Goal: Information Seeking & Learning: Find specific fact

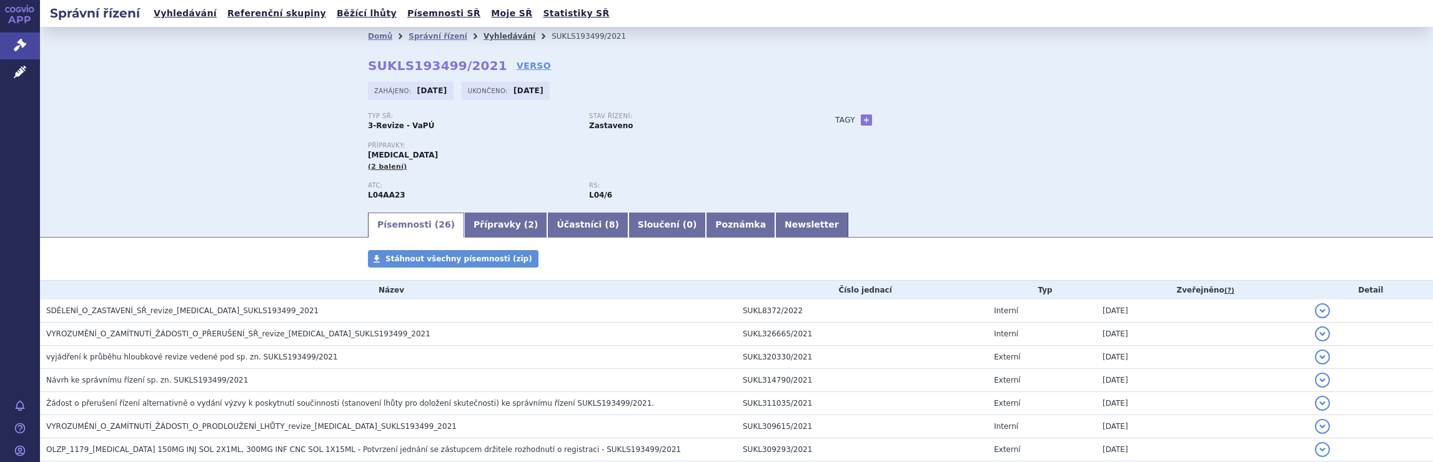
click at [493, 33] on link "Vyhledávání" at bounding box center [510, 36] width 52 height 9
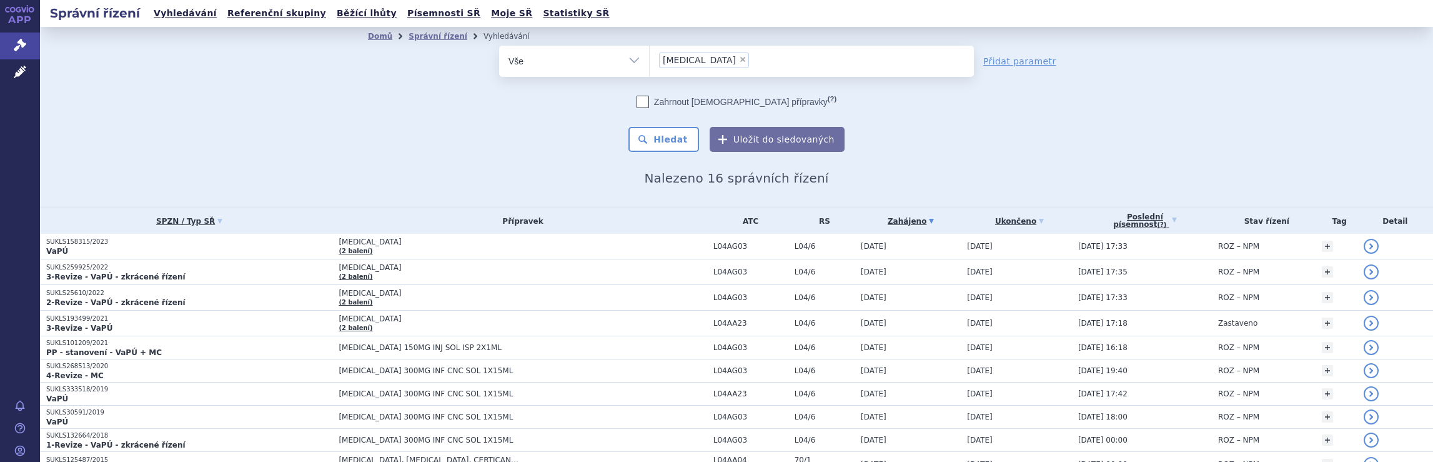
click at [760, 64] on ul "× Tysabri" at bounding box center [812, 59] width 324 height 27
click at [650, 64] on select "Tysabri" at bounding box center [649, 60] width 1 height 31
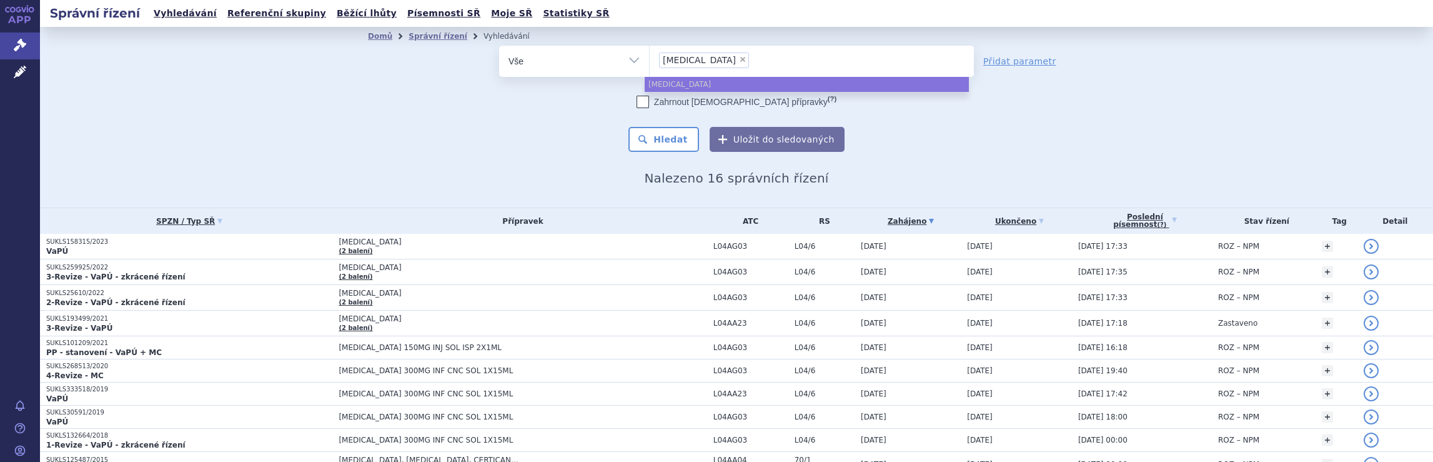
select select
type input "Tysabri"
type input "Tysab"
type input "T"
type input "na"
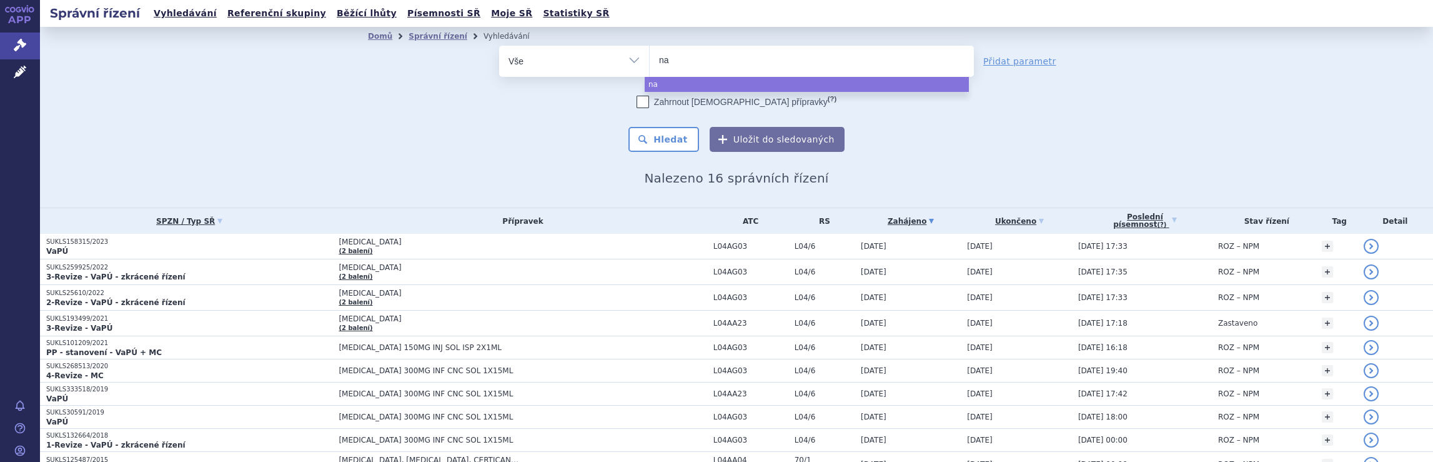
type input "nat"
type input "nata"
type input "natal"
type input "natali"
type input "natalizu"
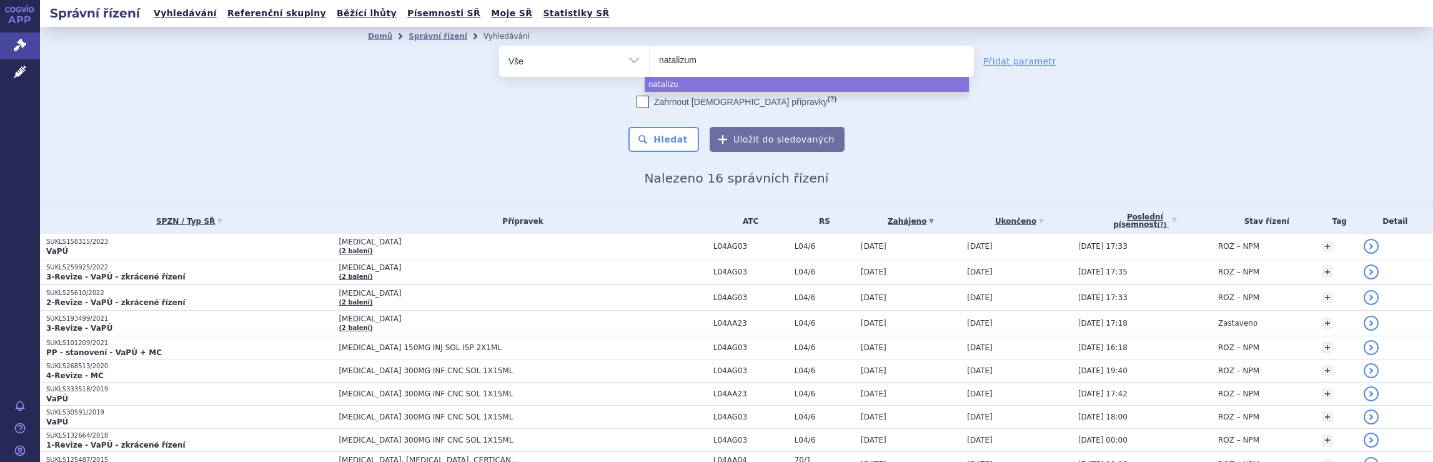
type input "natalizuma"
type input "natalizumab"
select select "natalizumab"
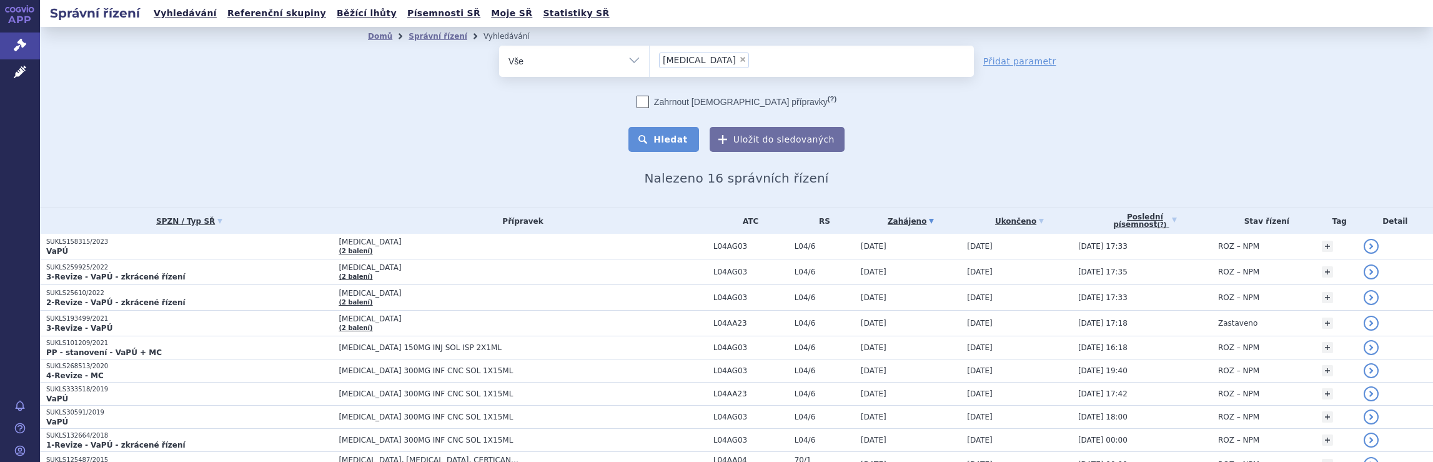
click at [667, 139] on button "Hledat" at bounding box center [663, 139] width 71 height 25
click at [767, 64] on ul "× natalizumab" at bounding box center [812, 59] width 324 height 27
click at [650, 64] on select "[MEDICAL_DATA]" at bounding box center [649, 60] width 1 height 31
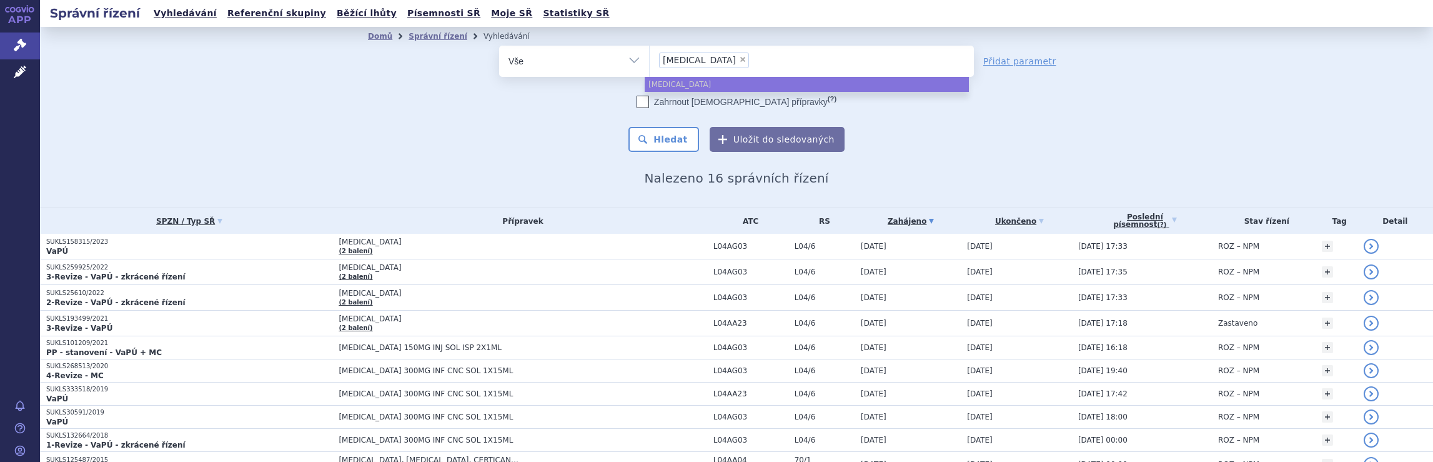
select select
type input "[MEDICAL_DATA]"
type input "nataliz"
type input "n"
type input "ty"
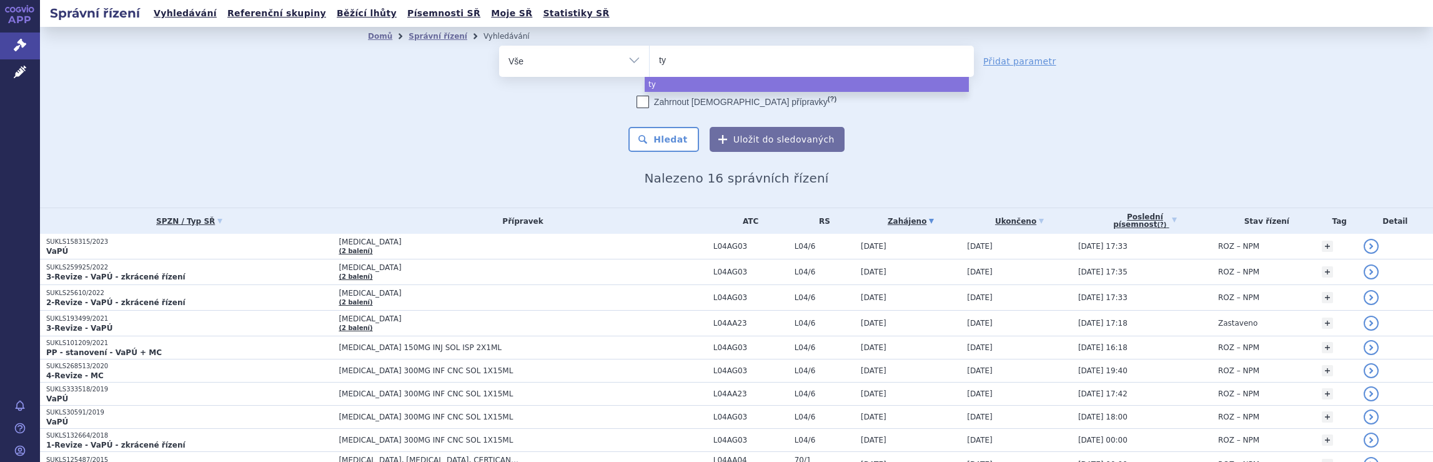
type input "tyr"
type input "tyru"
type input "tyruk"
type input "tyruko"
select select "tyruko"
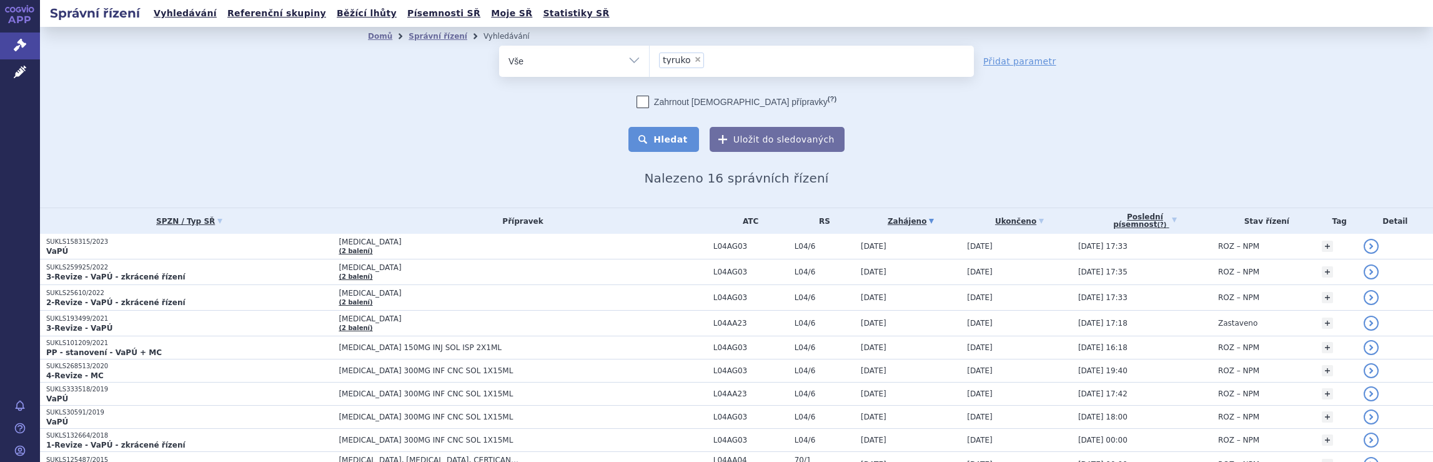
click at [669, 139] on button "Hledat" at bounding box center [663, 139] width 71 height 25
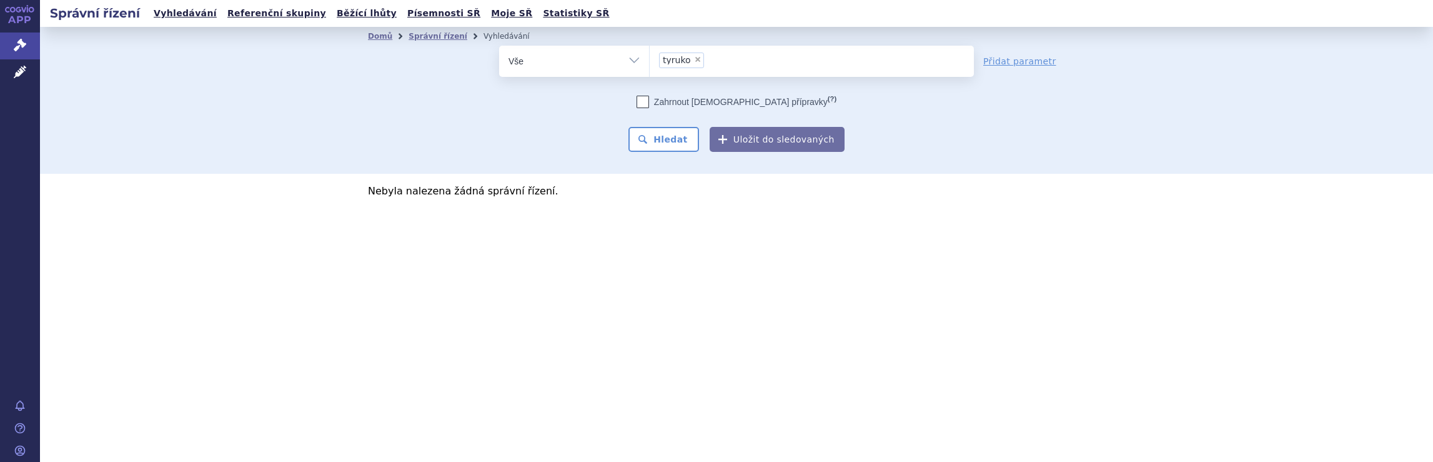
click at [746, 57] on ul "× tyruko" at bounding box center [812, 59] width 324 height 27
click at [650, 57] on select "tyruko" at bounding box center [649, 60] width 1 height 31
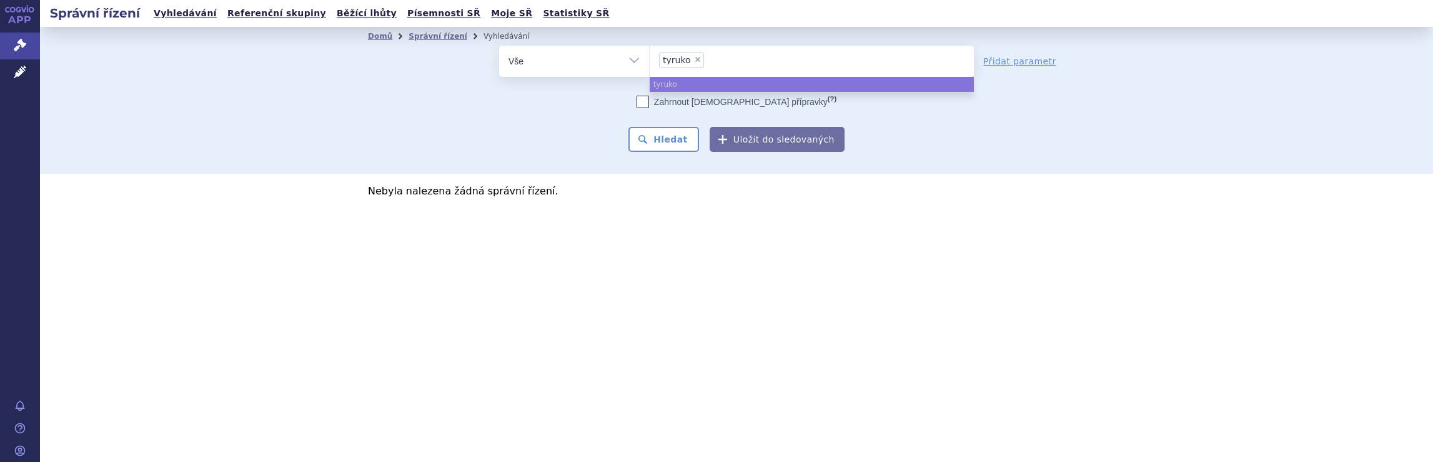
select select
type input "tyruko"
type input "t"
type input "di"
type input "dim"
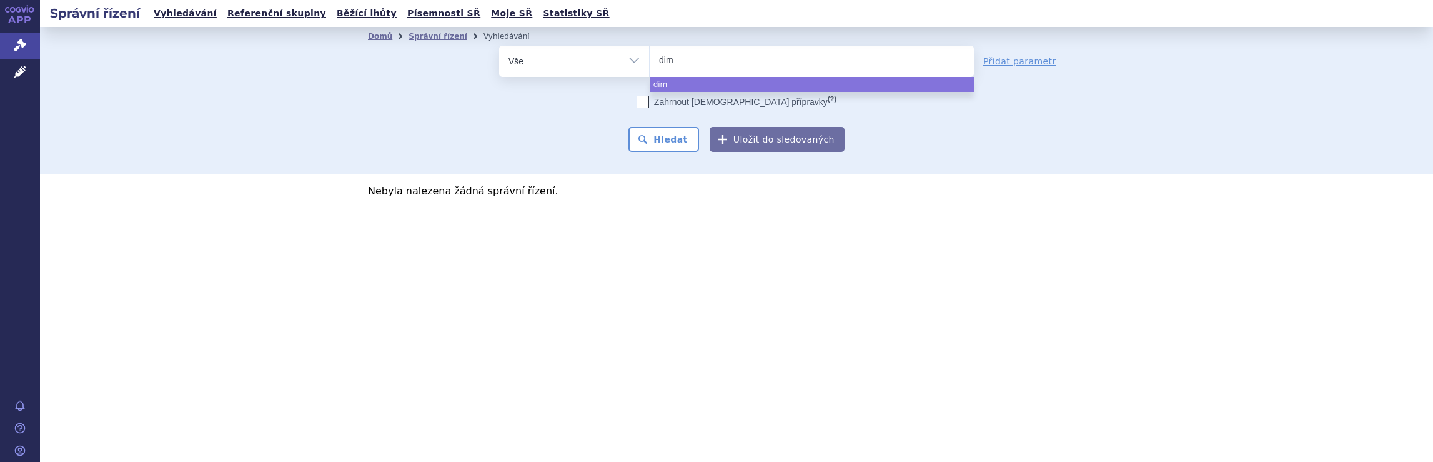
type input "dime"
type input "dimet"
type input "dimeth"
type input "dimethy"
type input "dimethyl"
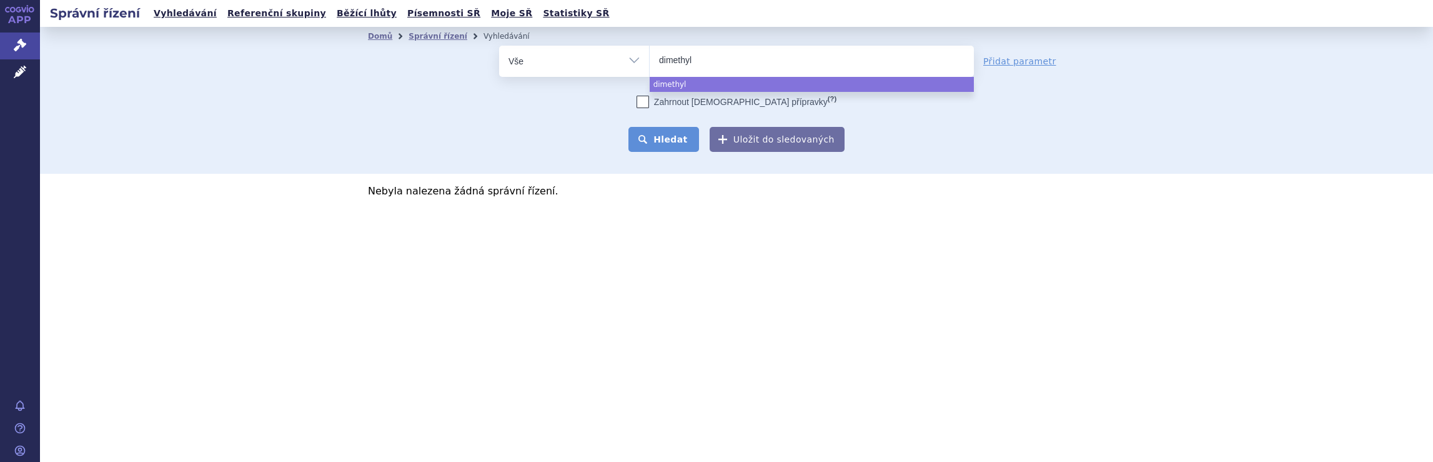
select select "dimethyl"
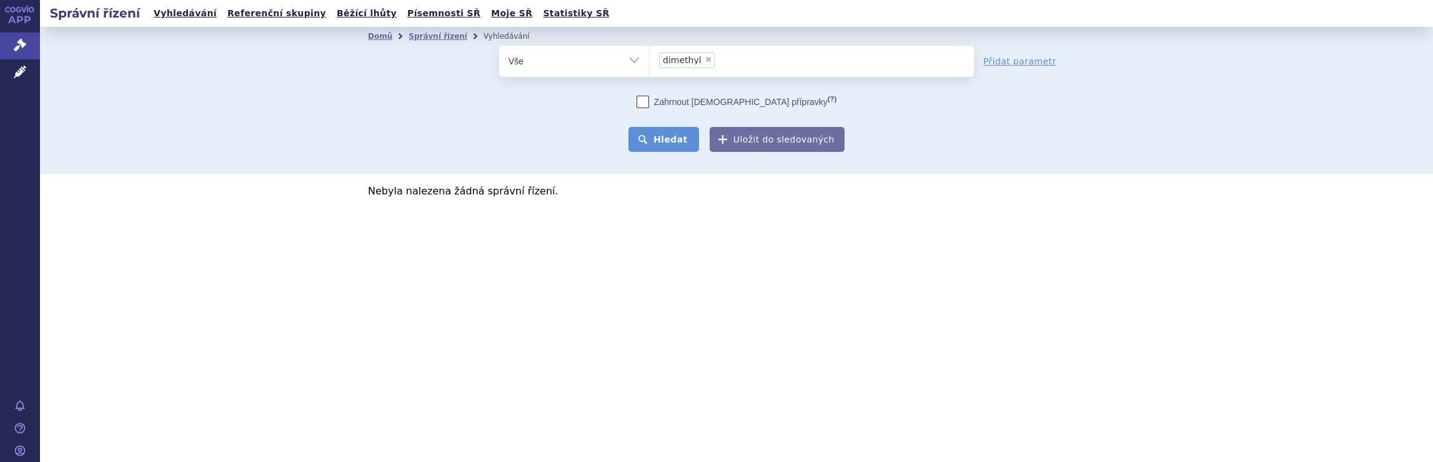
click at [670, 141] on button "Hledat" at bounding box center [663, 139] width 71 height 25
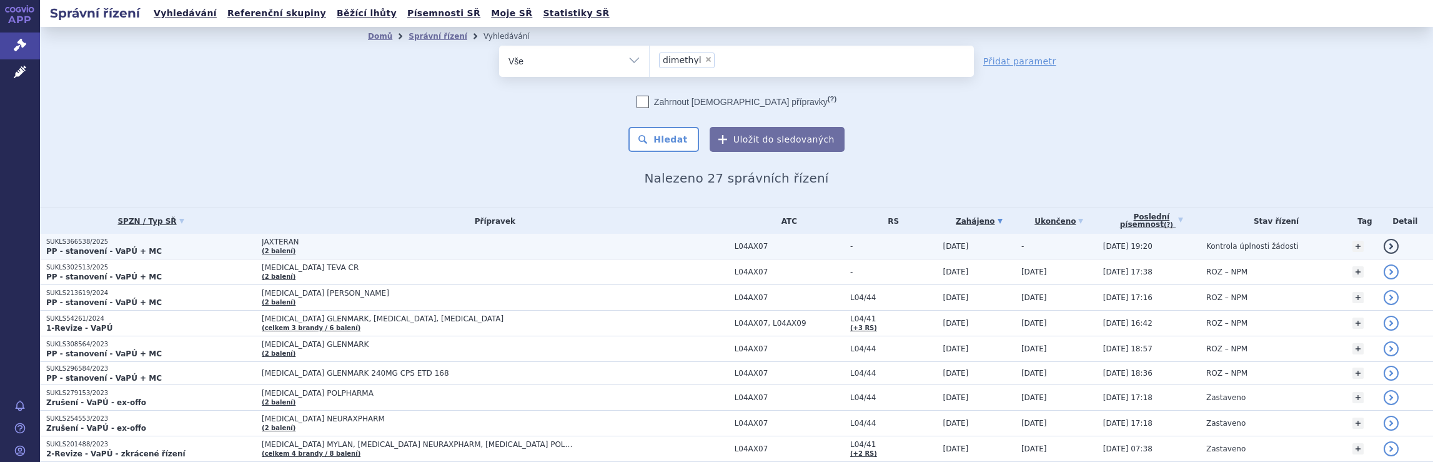
click at [632, 239] on span "JAXTERAN (2 balení)" at bounding box center [495, 245] width 467 height 17
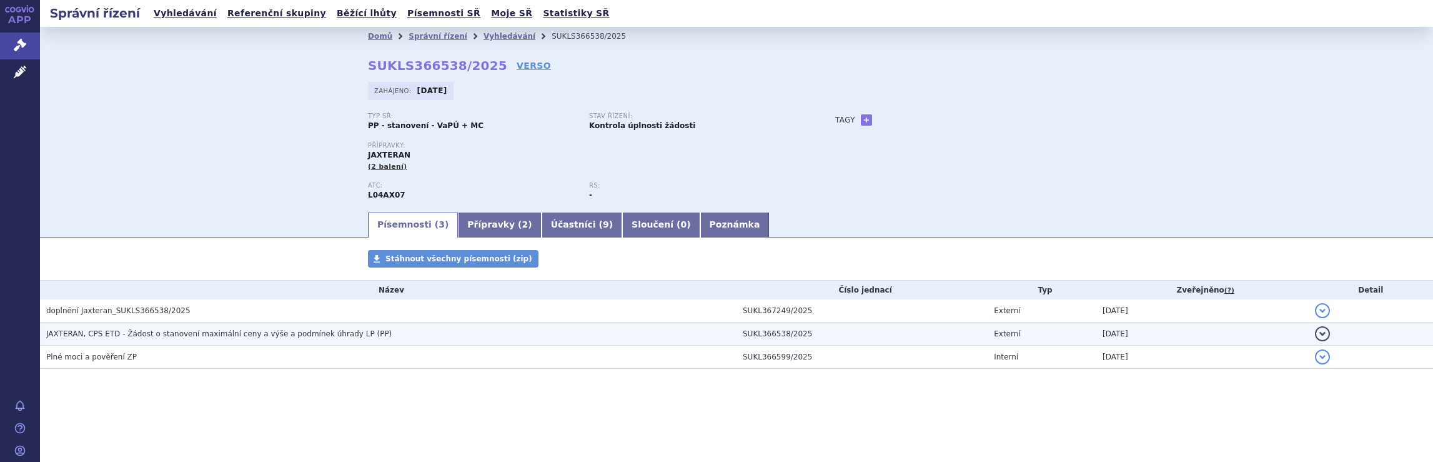
click at [321, 336] on span "JAXTERAN, CPS ETD - Žádost o stanovení maximální ceny a výše a podmínek úhrady …" at bounding box center [218, 333] width 345 height 9
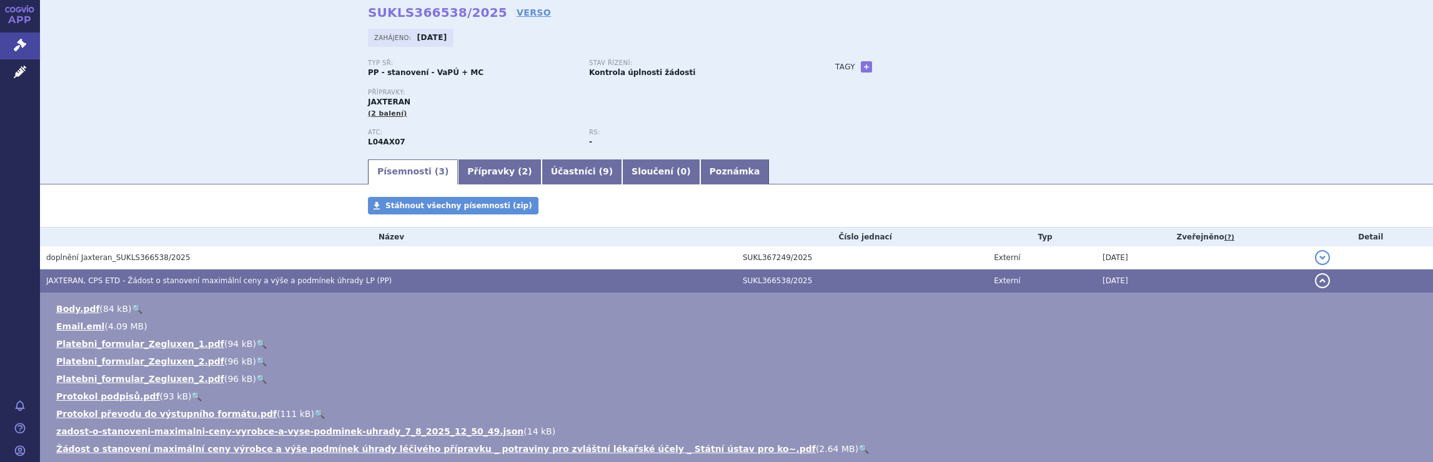
scroll to position [62, 0]
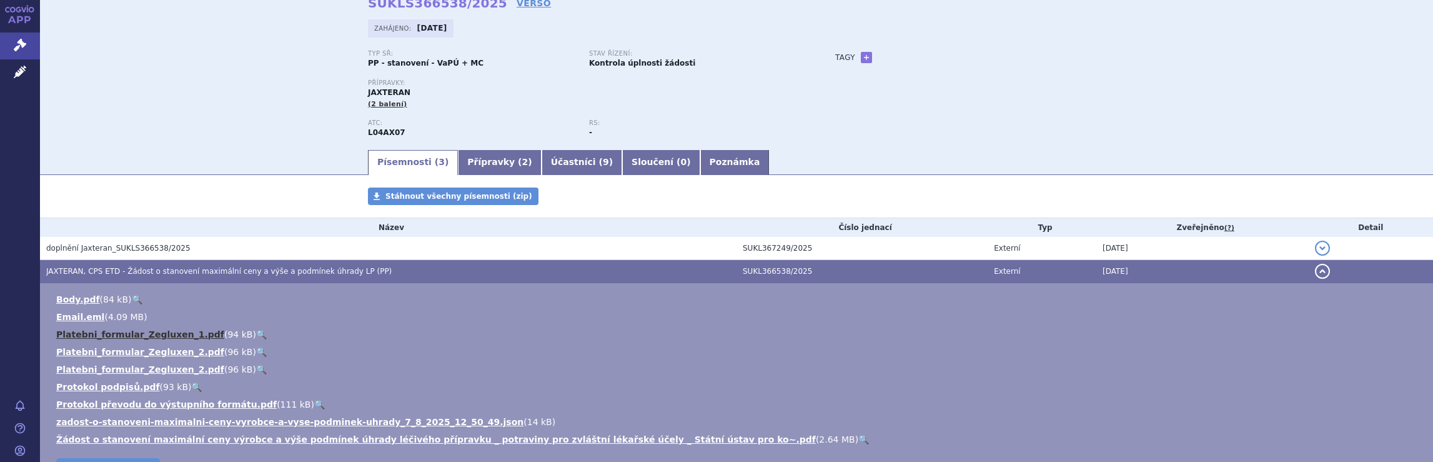
click at [119, 337] on link "Platebni_formular_Zegluxen_1.pdf" at bounding box center [140, 334] width 168 height 10
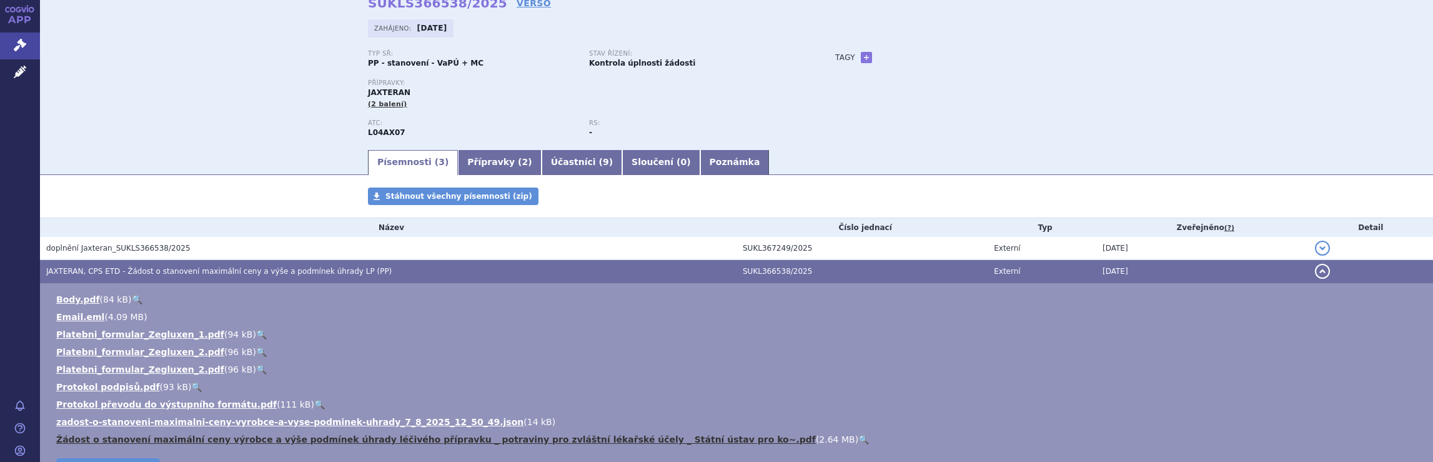
click at [187, 443] on link "Žádost o stanovení maximální ceny výrobce a výše podmínek úhrady léčivého přípr…" at bounding box center [436, 439] width 760 height 10
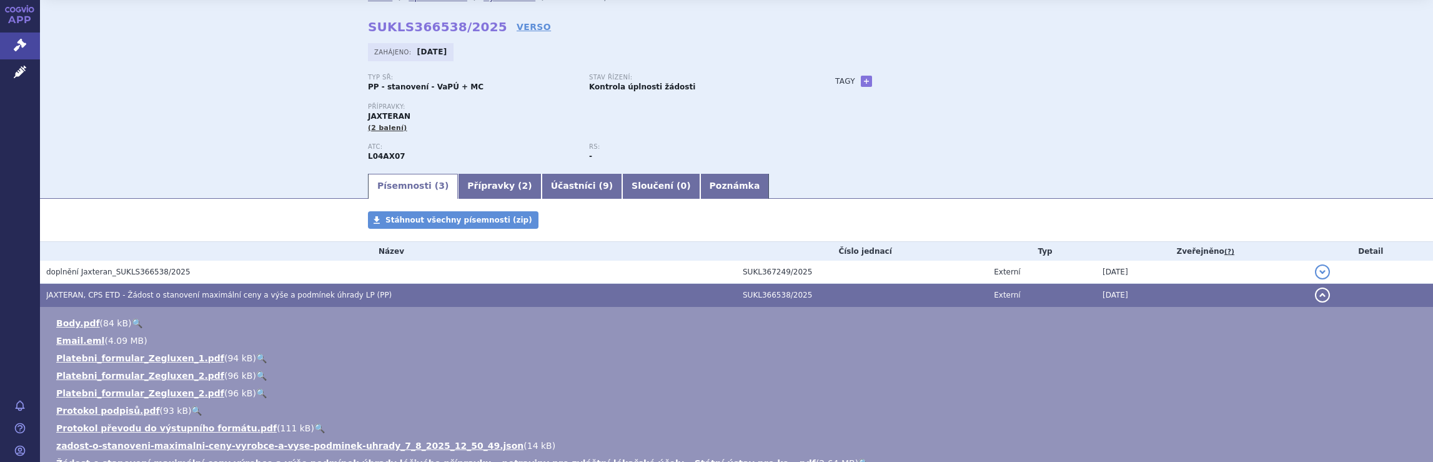
scroll to position [0, 0]
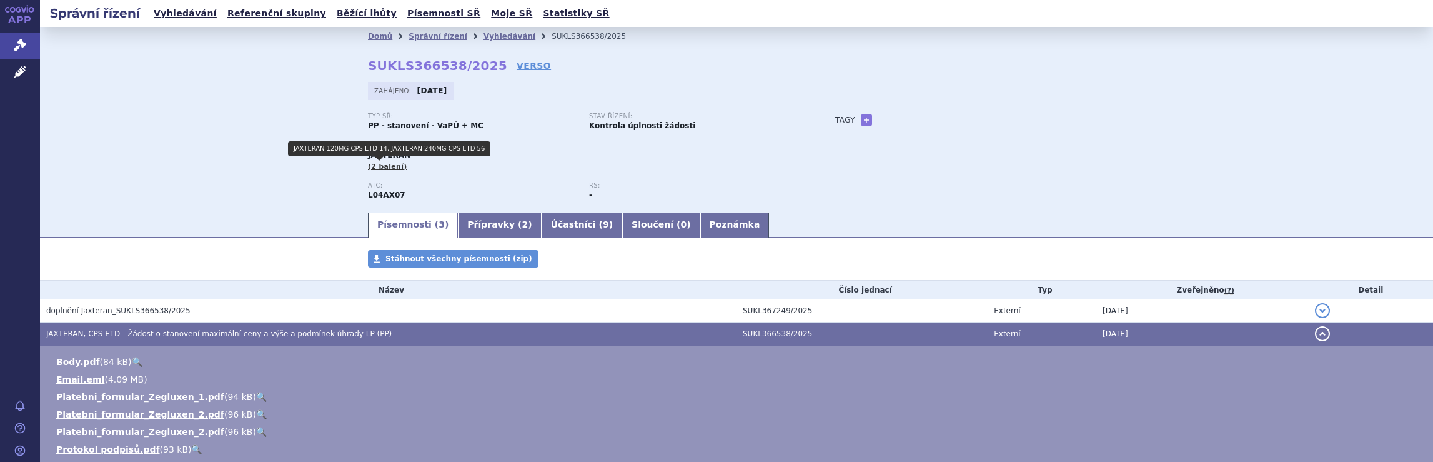
click at [379, 169] on span "(2 balení)" at bounding box center [387, 166] width 39 height 8
click at [473, 223] on link "Přípravky ( 2 )" at bounding box center [499, 224] width 83 height 25
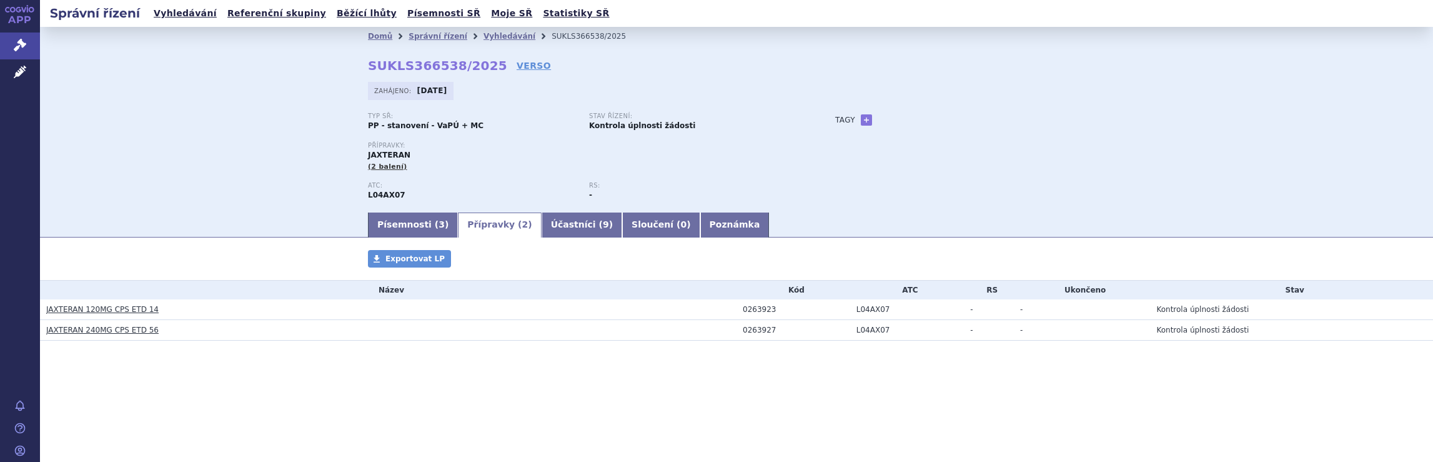
click at [79, 310] on link "JAXTERAN 120MG CPS ETD 14" at bounding box center [102, 309] width 112 height 9
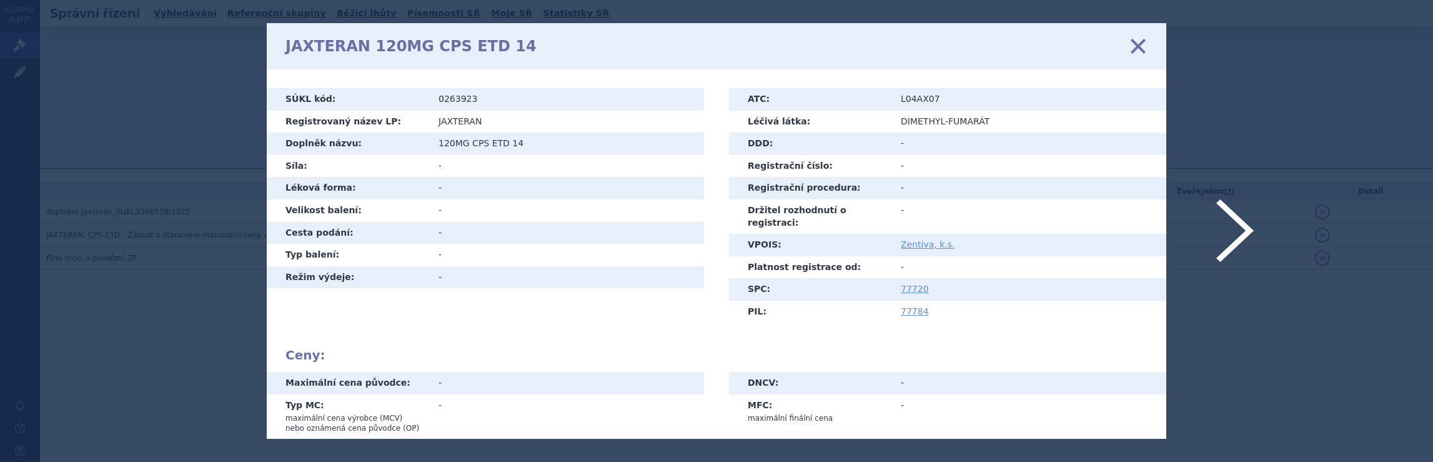
click at [1203, 373] on icon at bounding box center [716, 231] width 1433 height 462
click at [1308, 338] on icon at bounding box center [716, 231] width 1433 height 462
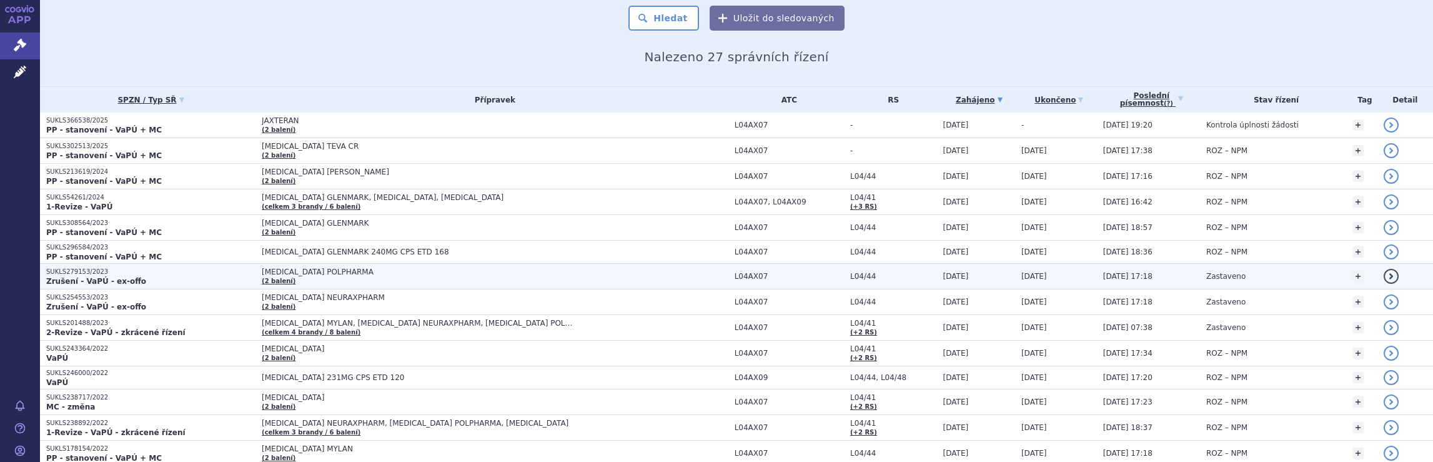
scroll to position [125, 0]
